Goal: Task Accomplishment & Management: Complete application form

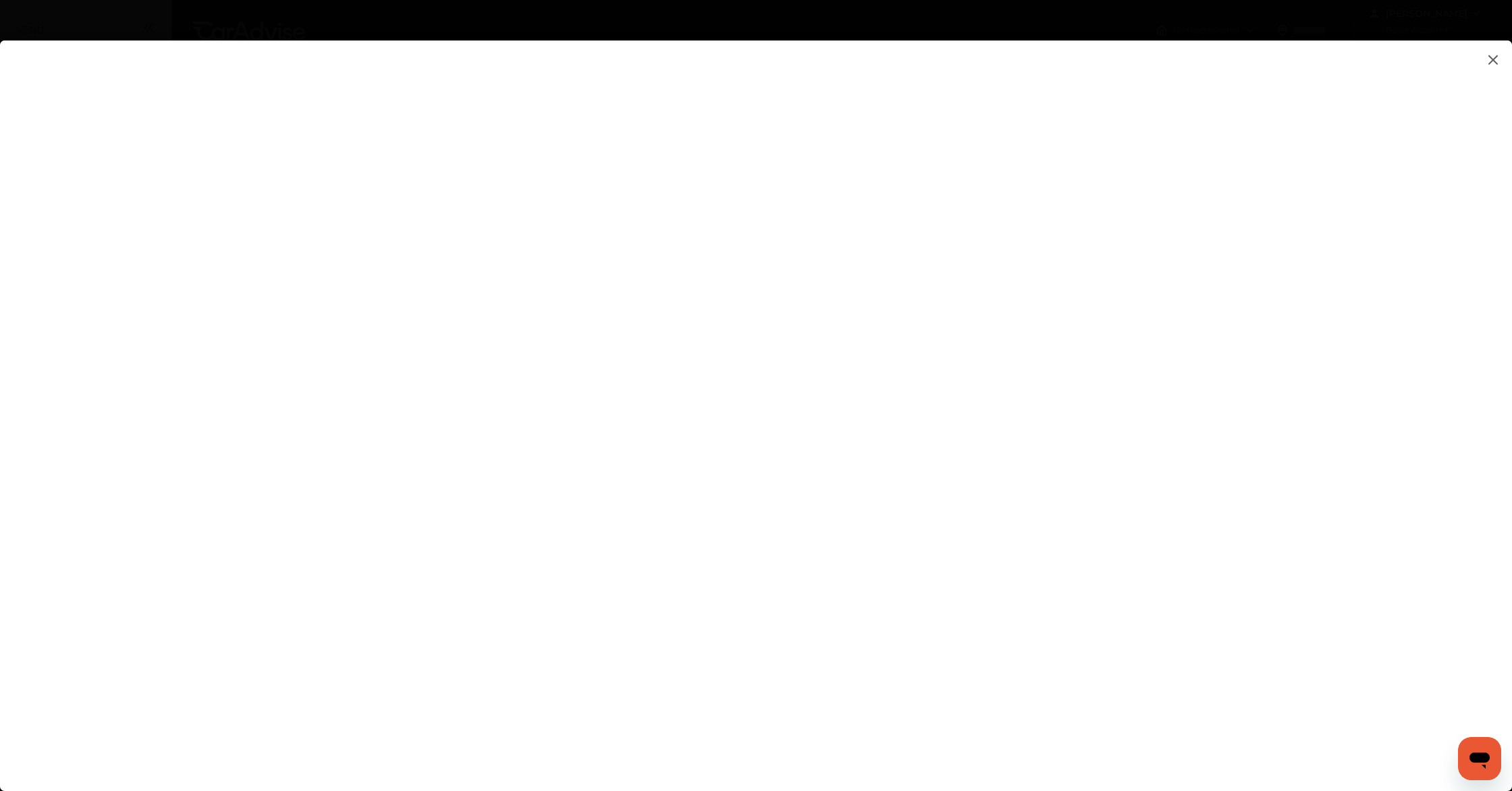
click at [1044, 413] on flutter-view at bounding box center [756, 402] width 1512 height 724
type input "**********"
click at [1015, 484] on flutter-view at bounding box center [756, 402] width 1512 height 724
click at [1003, 433] on flutter-view at bounding box center [756, 402] width 1512 height 724
type textarea "**********"
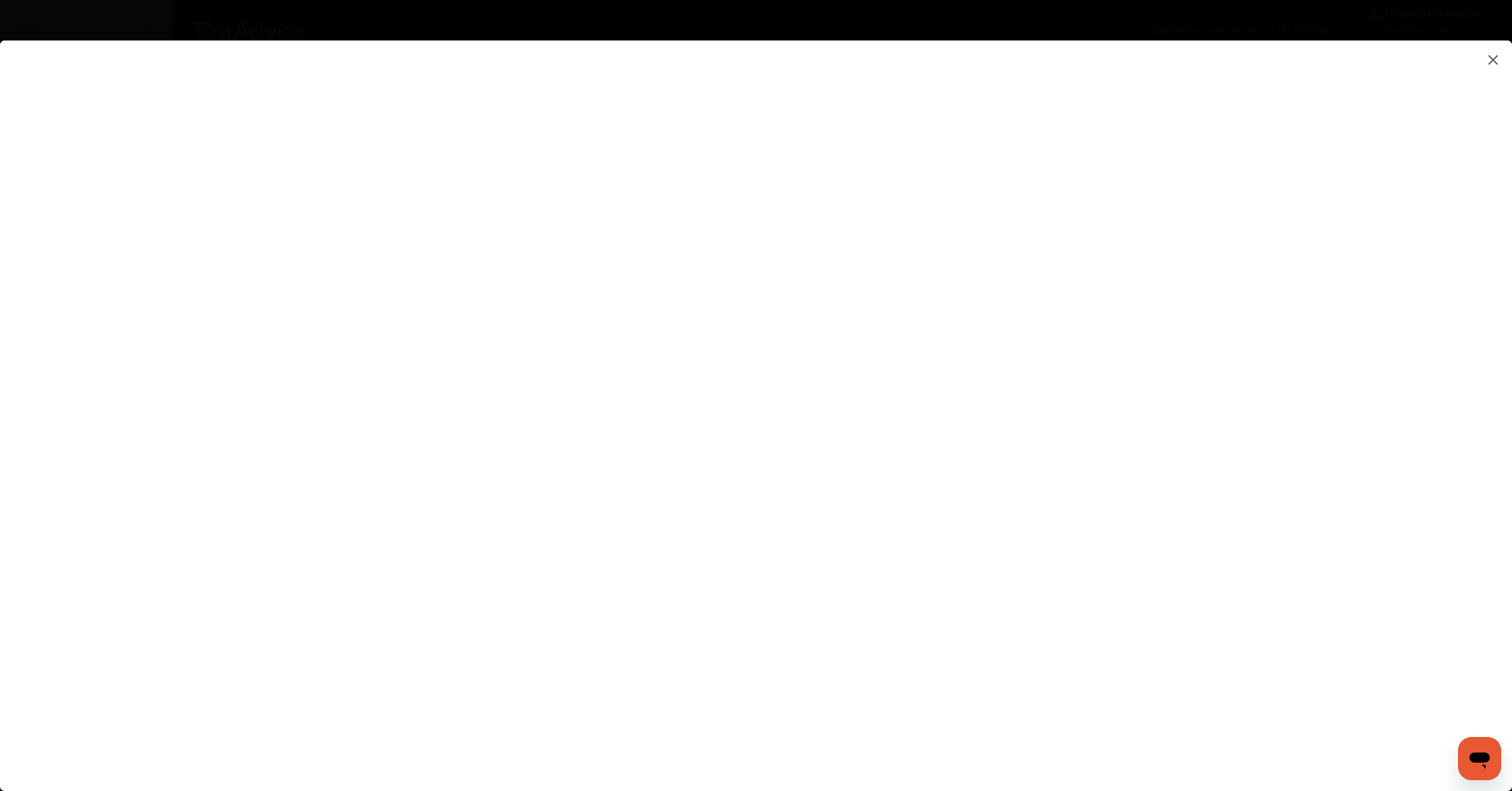
click at [991, 487] on flutter-view at bounding box center [756, 402] width 1512 height 724
click at [1016, 540] on flutter-view at bounding box center [756, 402] width 1512 height 724
click at [1012, 343] on flutter-view at bounding box center [756, 402] width 1512 height 724
click at [759, 471] on flutter-view at bounding box center [756, 402] width 1512 height 724
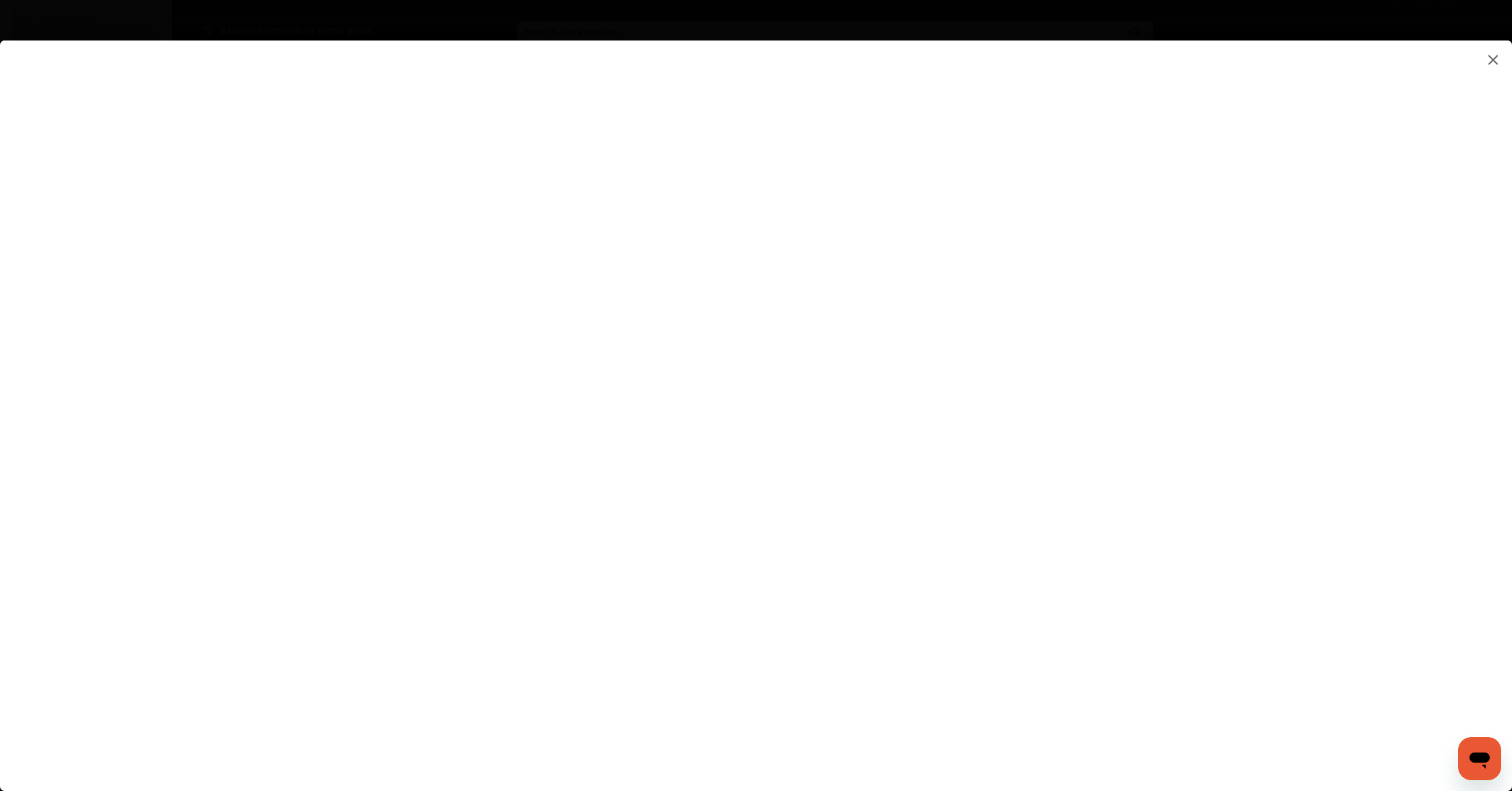
scroll to position [0, 0]
click at [526, 335] on flutter-view at bounding box center [756, 402] width 1512 height 724
